Goal: Information Seeking & Learning: Learn about a topic

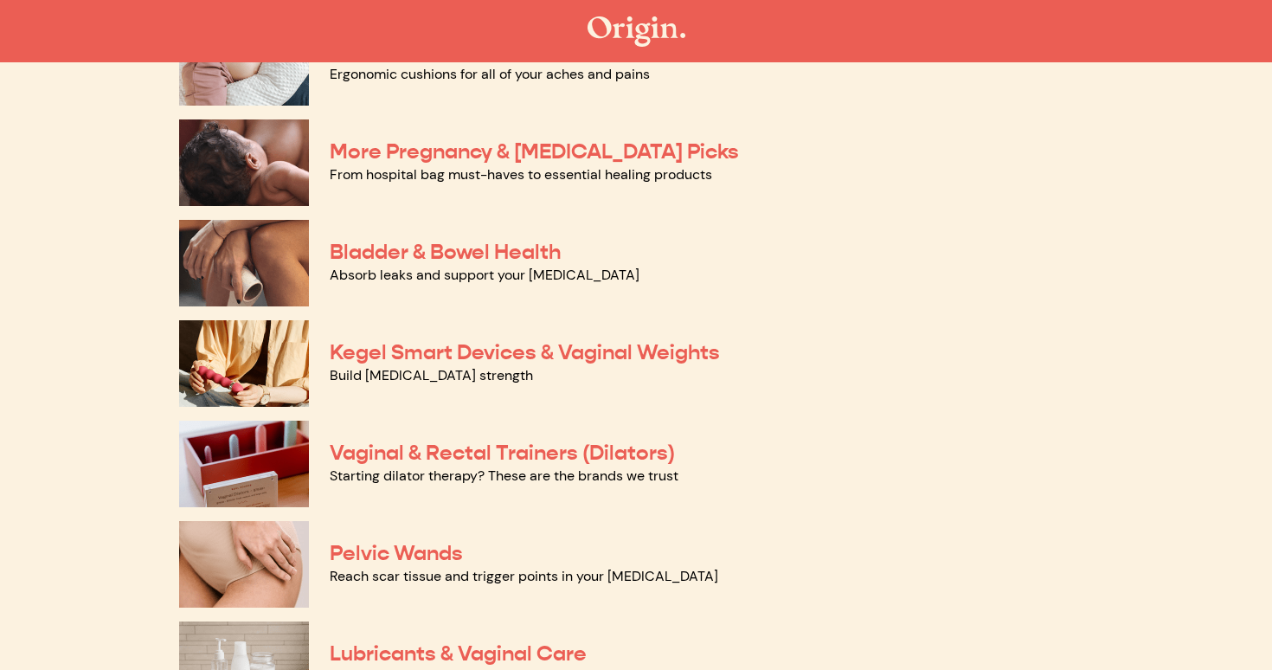
scroll to position [406, 0]
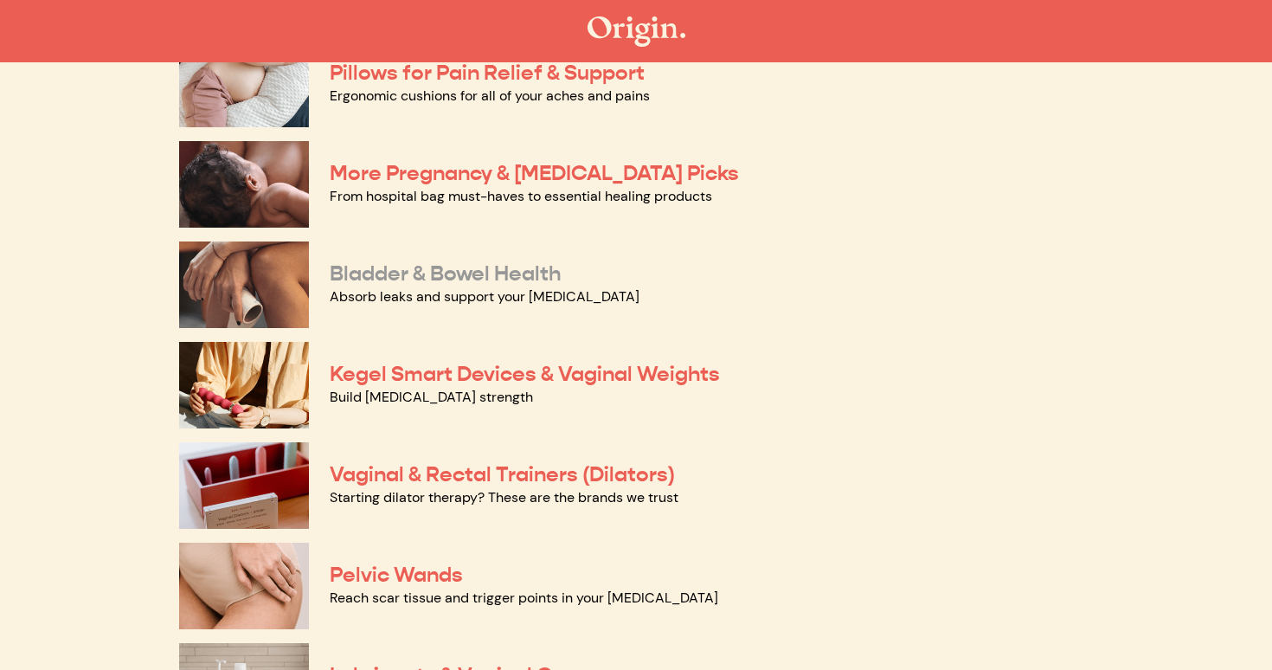
click at [471, 273] on link "Bladder & Bowel Health" at bounding box center [445, 273] width 231 height 26
click at [415, 373] on link "Kegel Smart Devices & Vaginal Weights" at bounding box center [525, 374] width 390 height 26
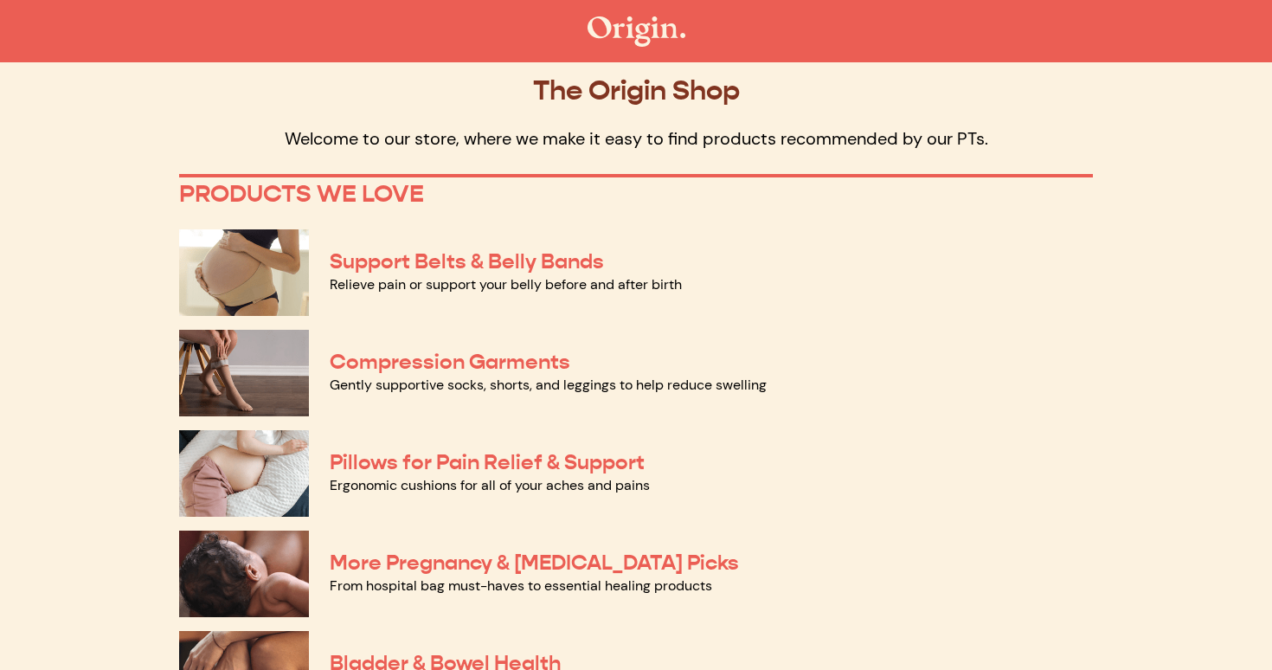
scroll to position [0, 0]
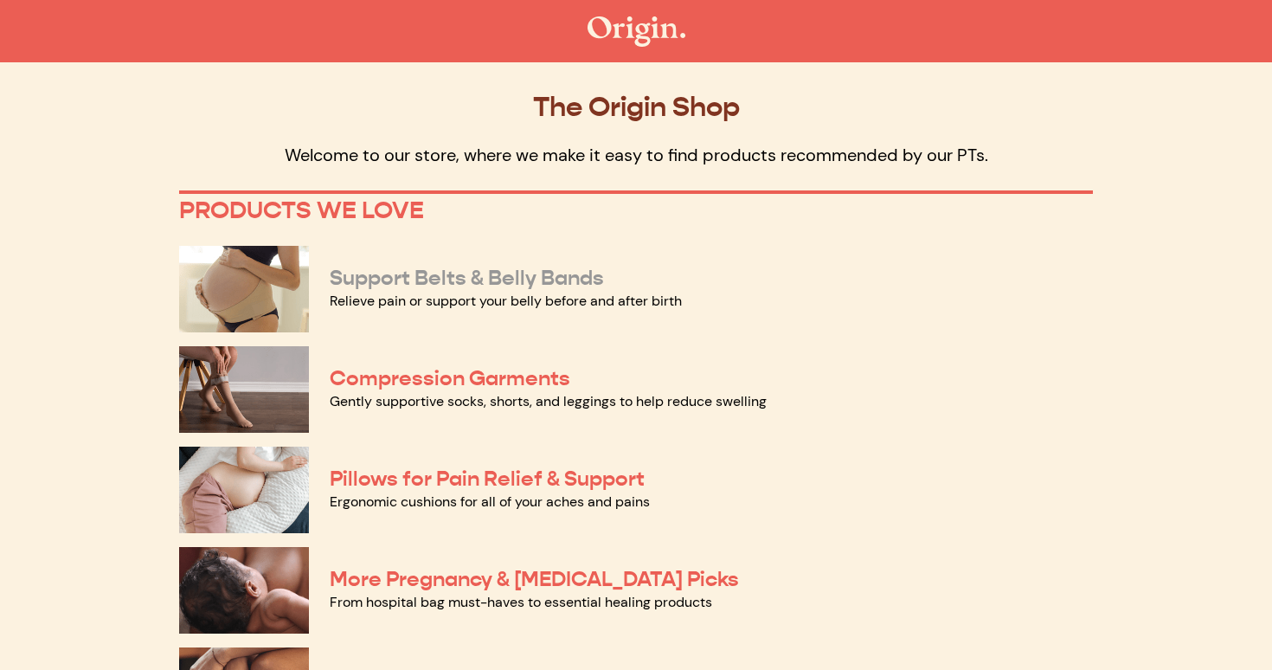
click at [423, 267] on link "Support Belts & Belly Bands" at bounding box center [467, 278] width 274 height 26
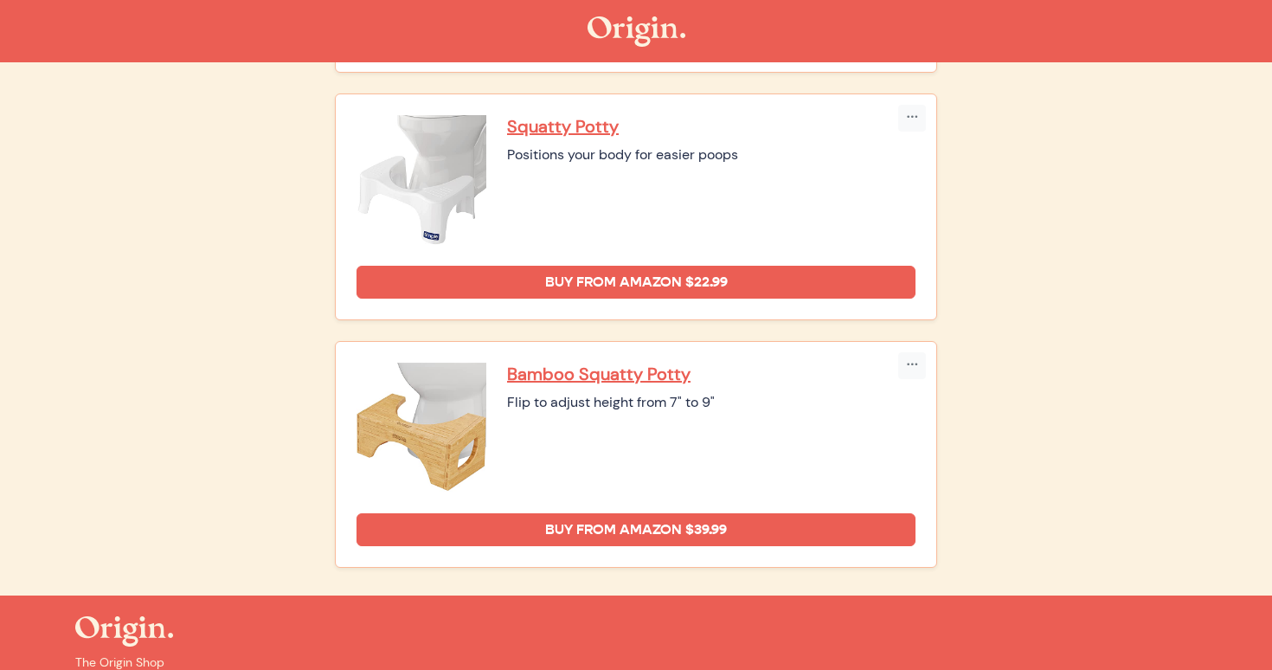
scroll to position [1170, 0]
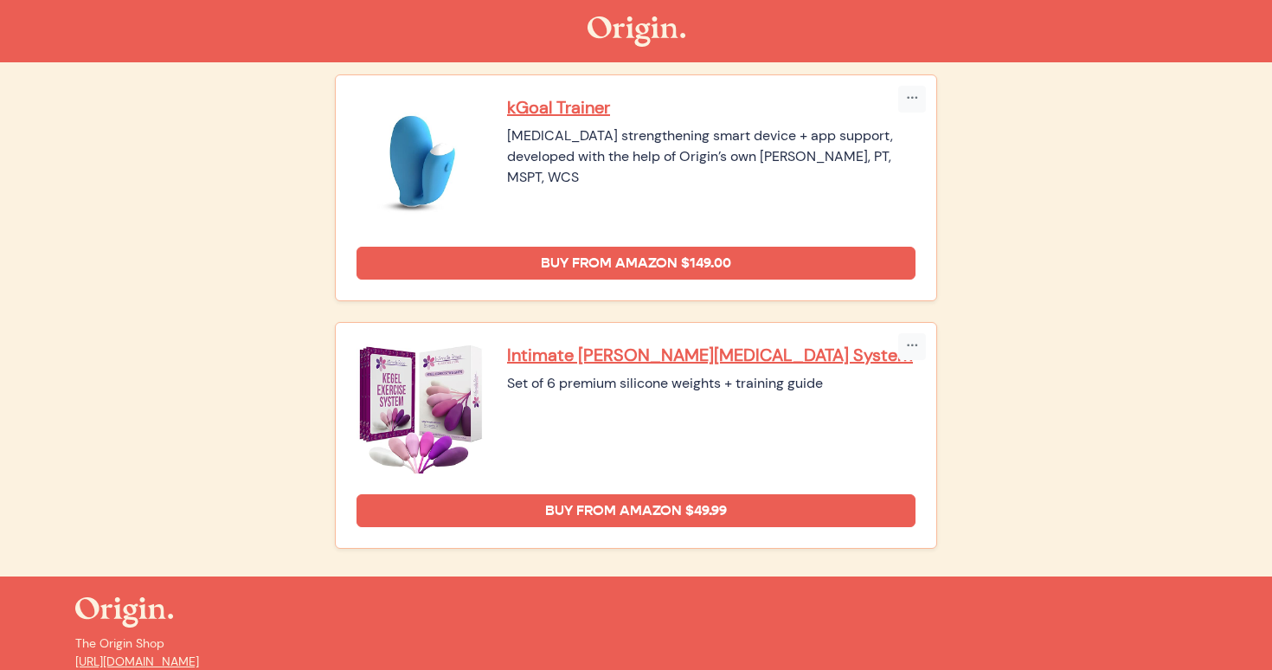
scroll to position [472, 0]
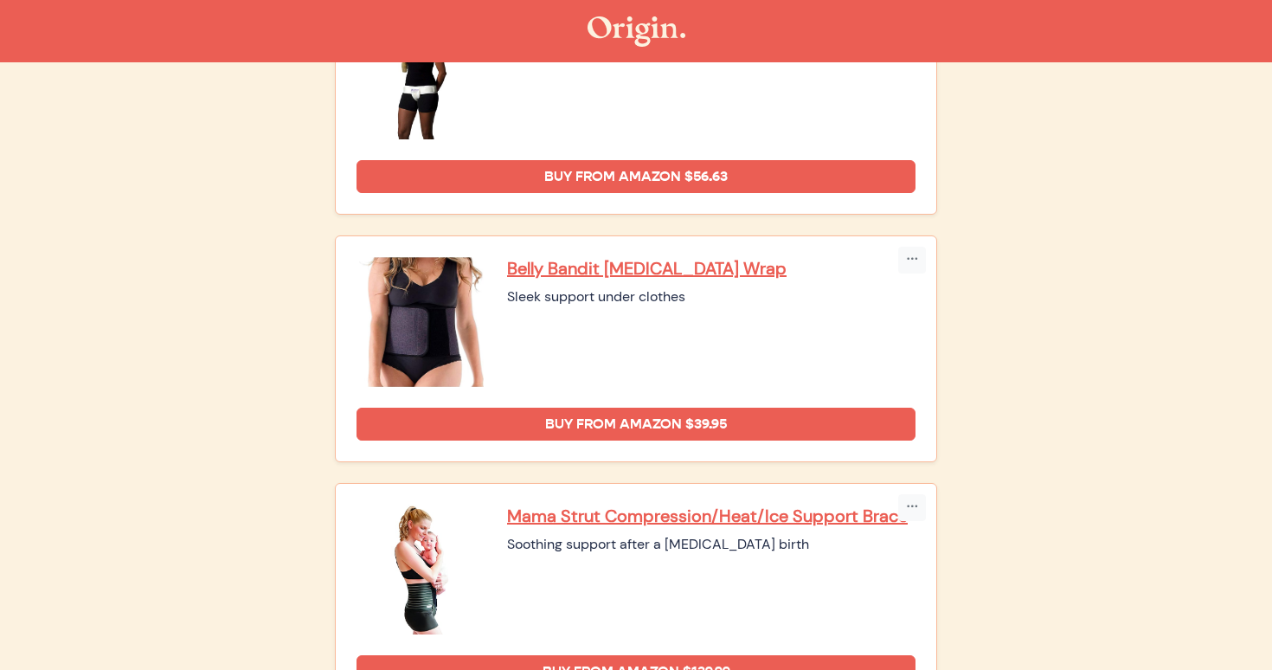
scroll to position [1028, 0]
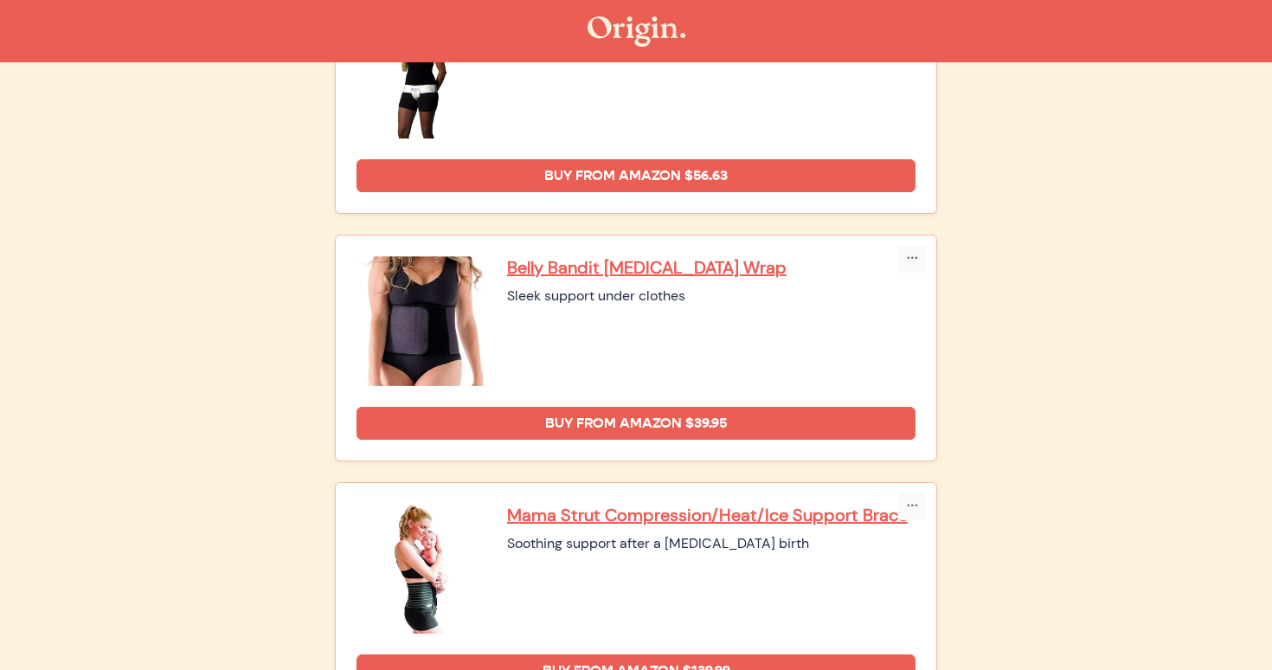
click at [603, 299] on div "Sleek support under clothes" at bounding box center [711, 296] width 408 height 21
click at [595, 298] on div "Sleek support under clothes" at bounding box center [711, 296] width 408 height 21
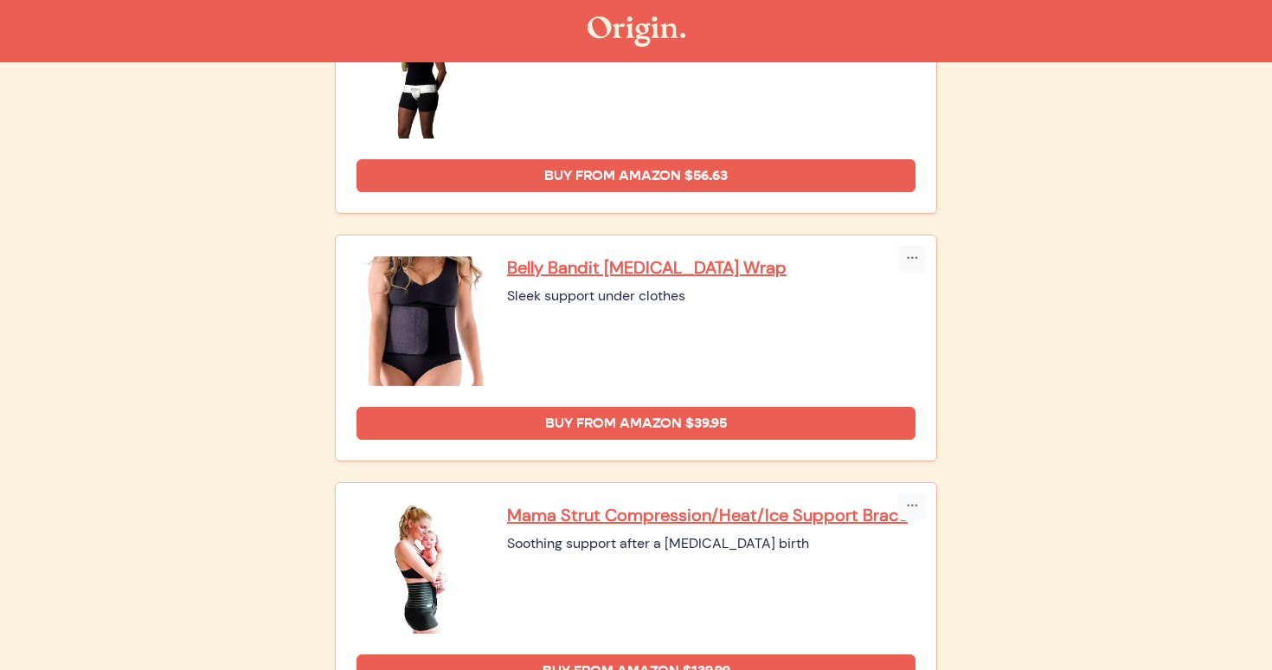
click at [595, 298] on div "Sleek support under clothes" at bounding box center [711, 296] width 408 height 21
click at [621, 543] on div "Soothing support after a [MEDICAL_DATA] birth" at bounding box center [711, 543] width 408 height 21
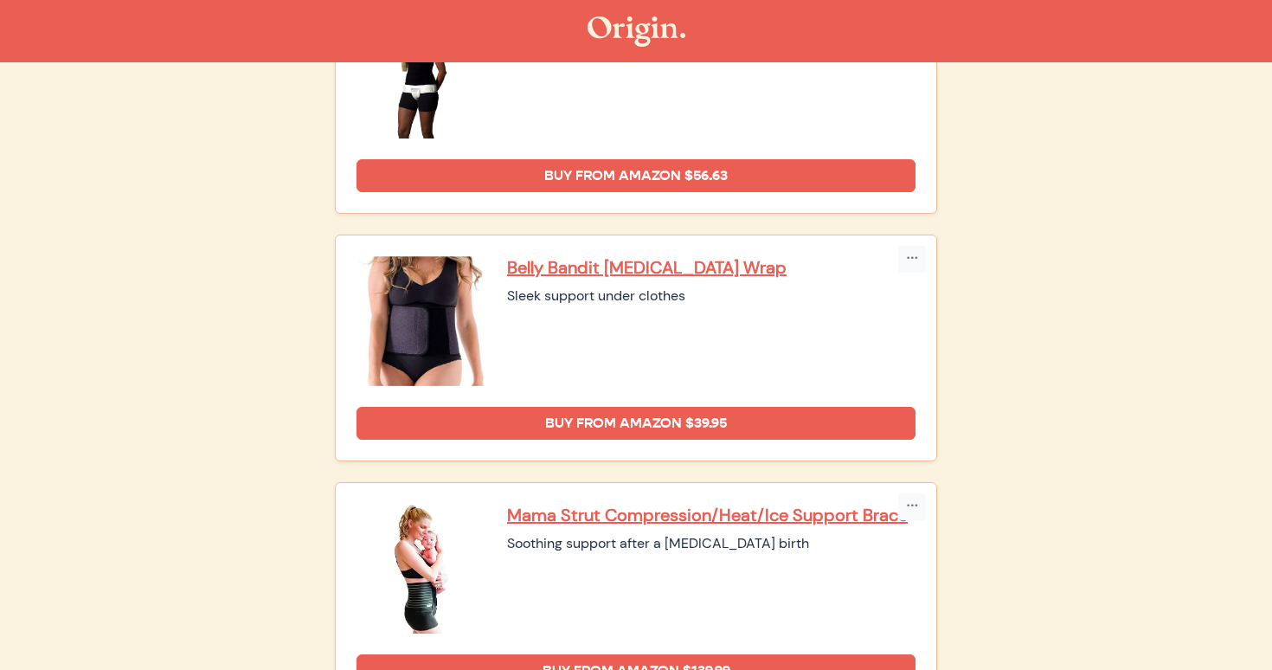
click at [621, 543] on div "Soothing support after a [MEDICAL_DATA] birth" at bounding box center [711, 543] width 408 height 21
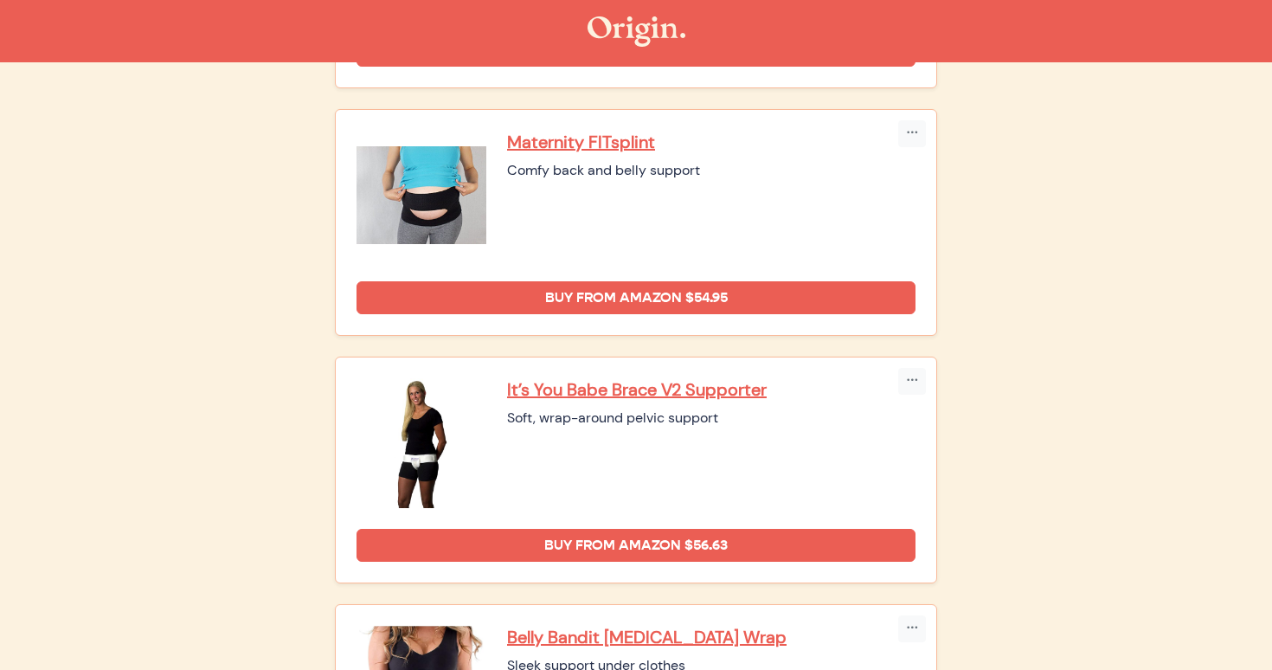
scroll to position [0, 0]
